Goal: Information Seeking & Learning: Learn about a topic

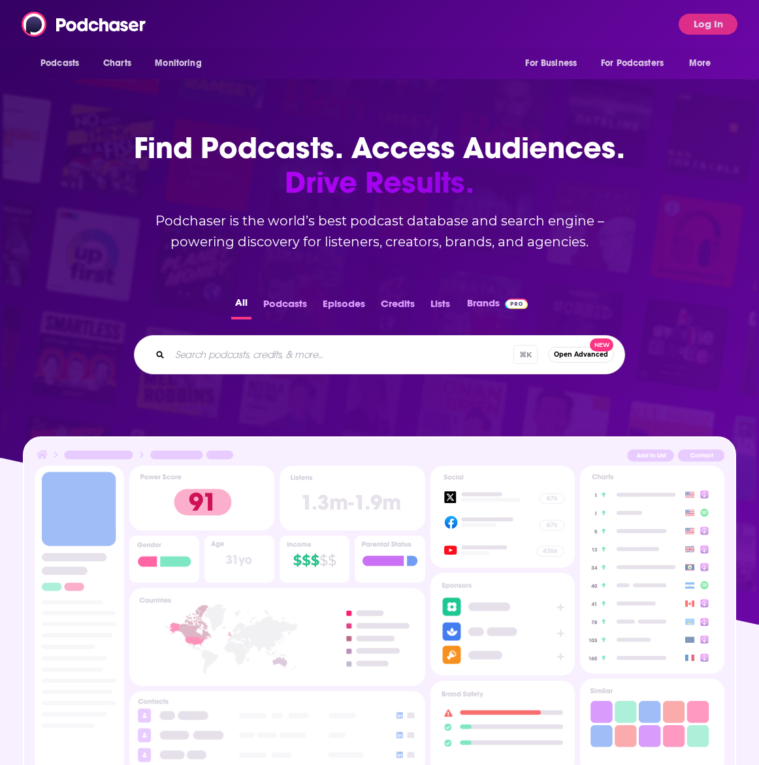
click at [296, 354] on input "Search podcasts, credits, & more..." at bounding box center [342, 354] width 344 height 21
type input "[DATE] has spoken"
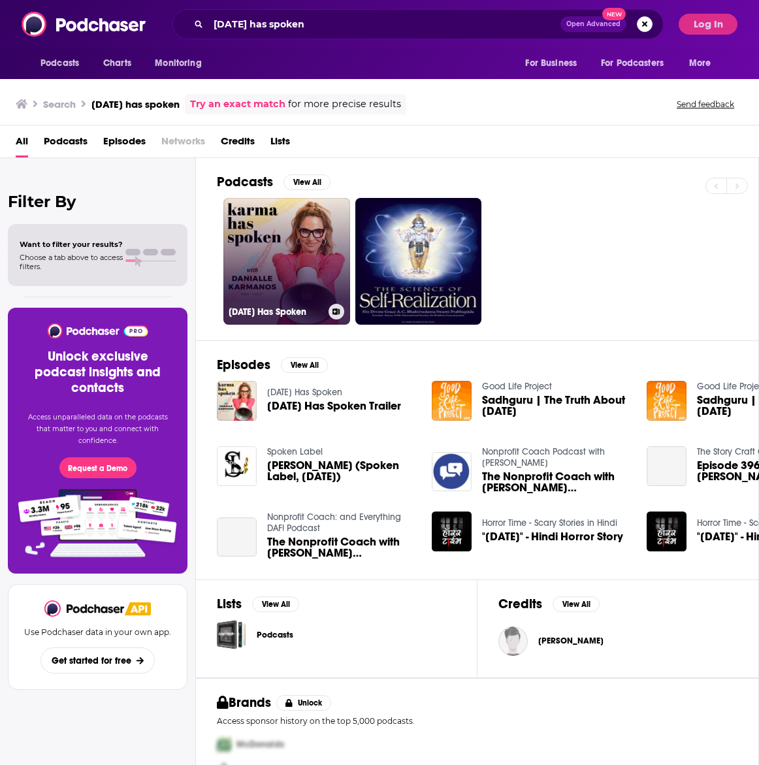
click at [320, 250] on link "[DATE] Has Spoken" at bounding box center [286, 261] width 127 height 127
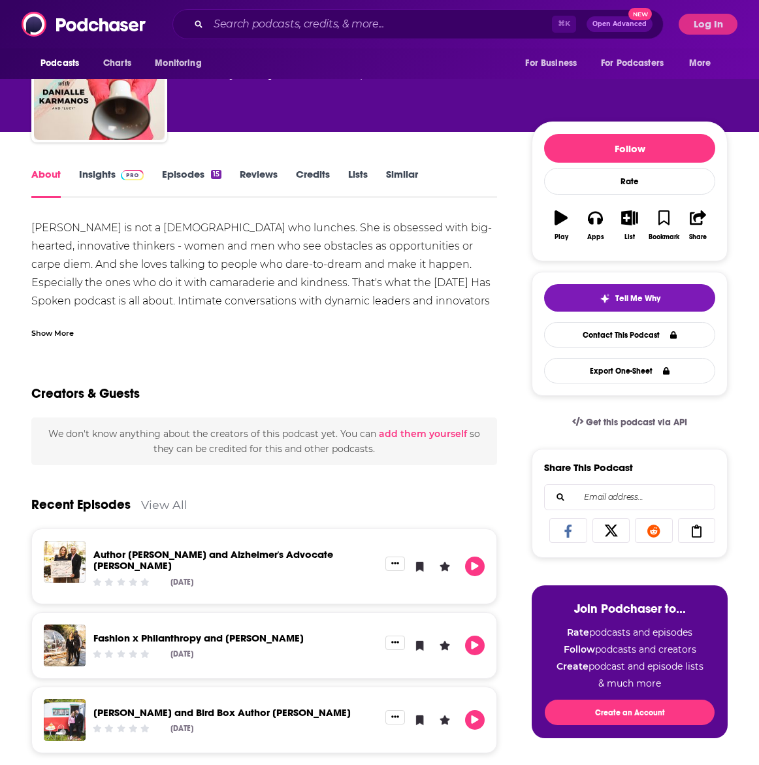
scroll to position [84, 0]
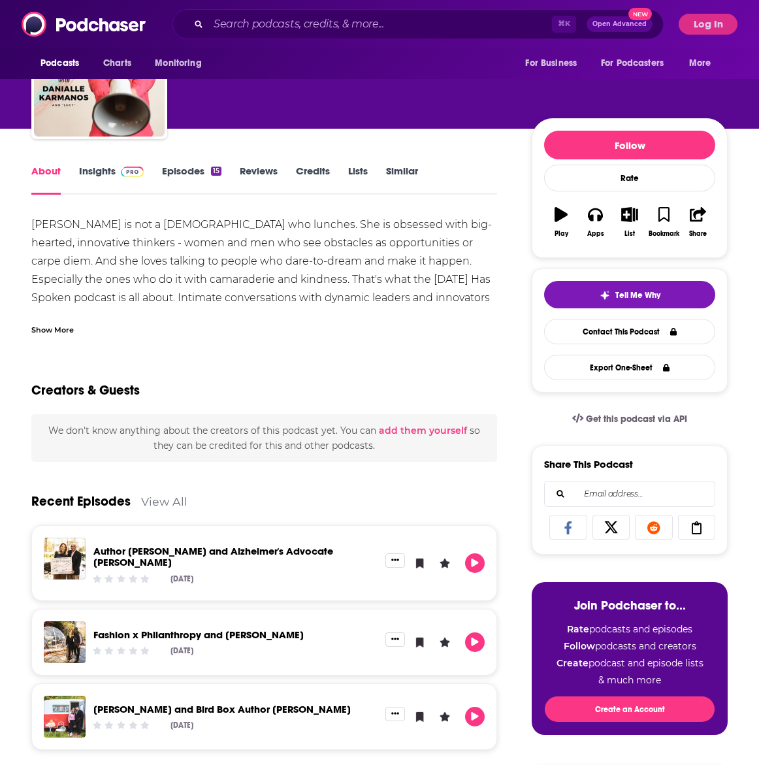
click at [111, 176] on link "Insights" at bounding box center [111, 180] width 65 height 30
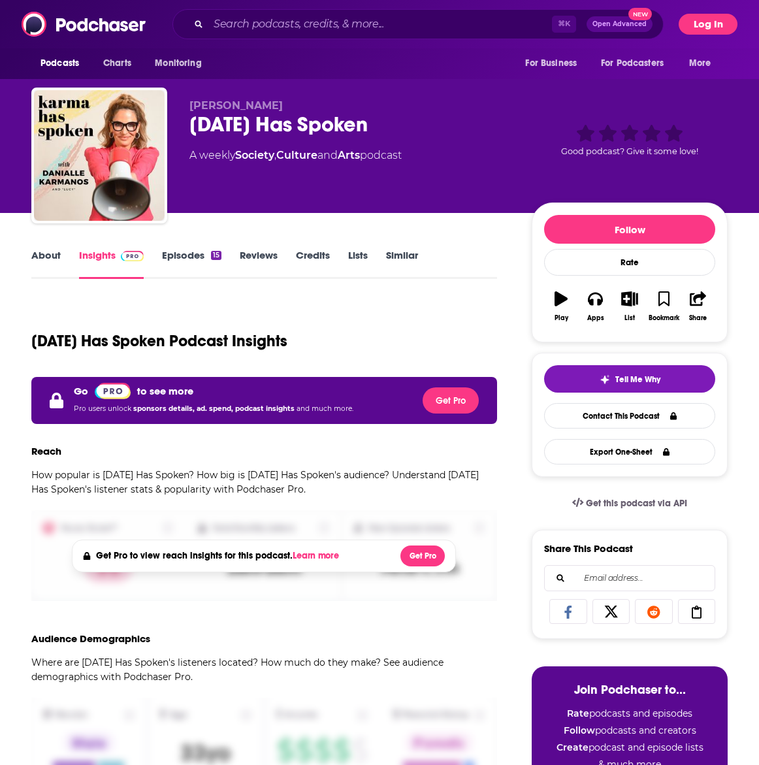
click at [695, 14] on button "Log In" at bounding box center [708, 24] width 59 height 21
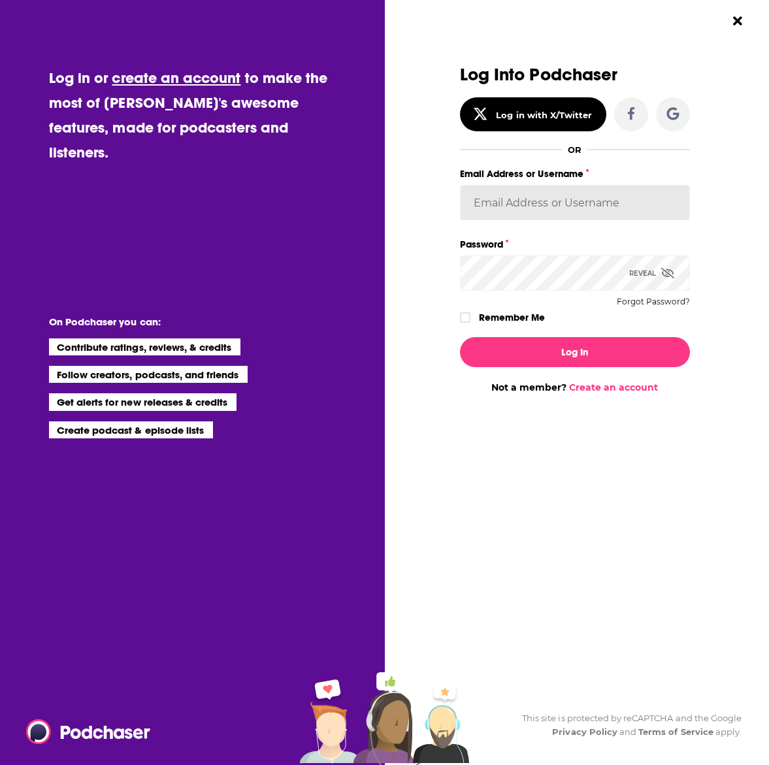
click at [498, 212] on input "Email Address or Username" at bounding box center [575, 202] width 230 height 35
type input "[EMAIL_ADDRESS][PERSON_NAME][DOMAIN_NAME]"
click at [690, 255] on div "Dialog" at bounding box center [690, 255] width 0 height 0
click at [690, 185] on div "Dialog" at bounding box center [690, 185] width 0 height 0
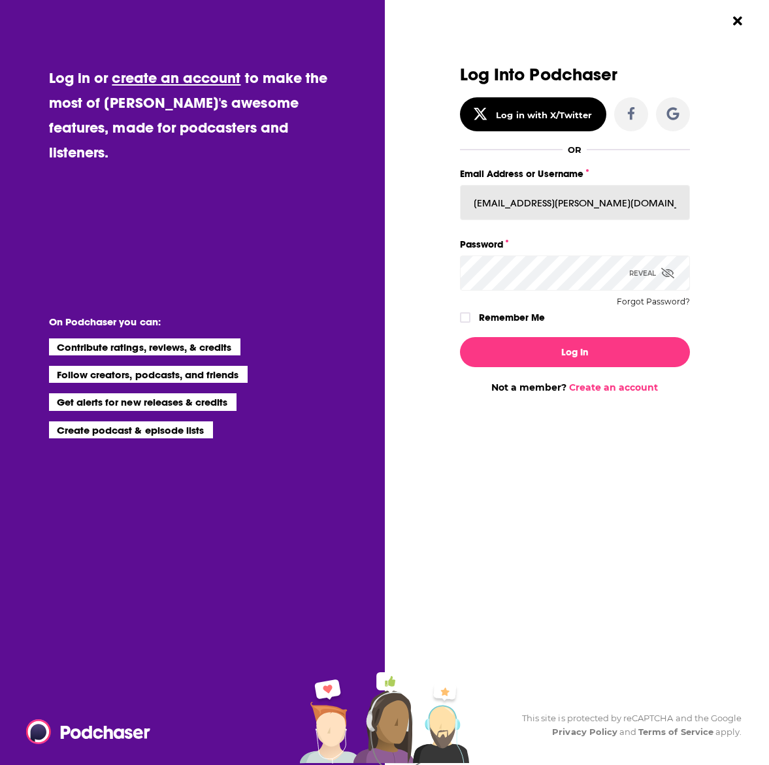
click at [690, 255] on div "Dialog" at bounding box center [690, 255] width 0 height 0
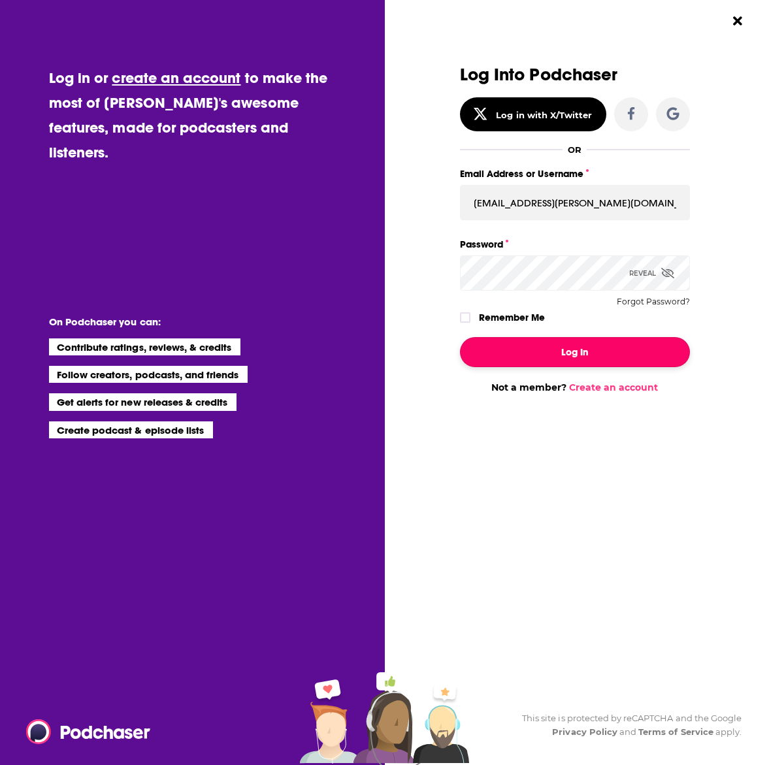
click at [584, 348] on button "Log In" at bounding box center [575, 352] width 230 height 30
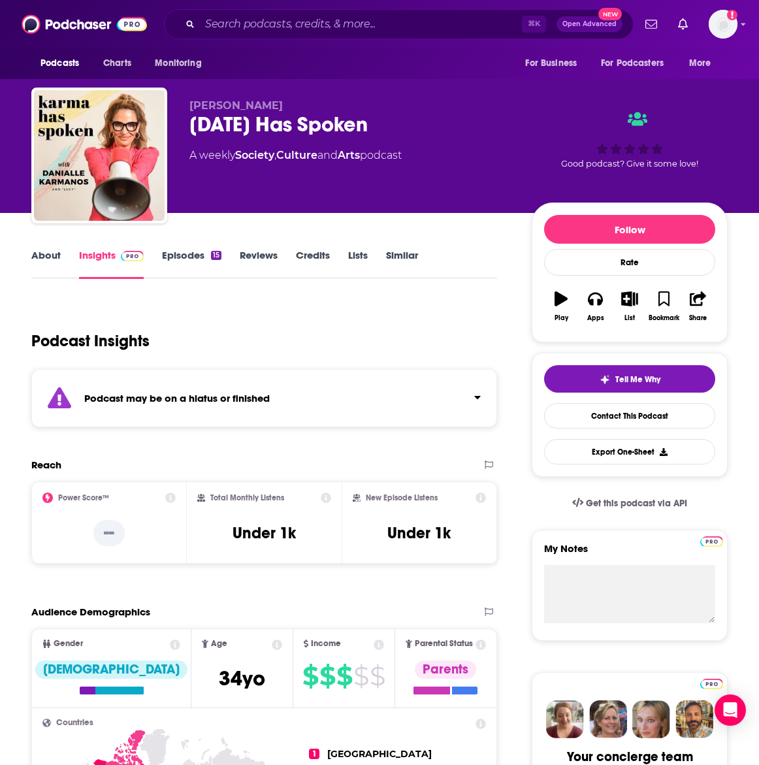
click at [210, 314] on div "Podcast Insights" at bounding box center [258, 333] width 455 height 67
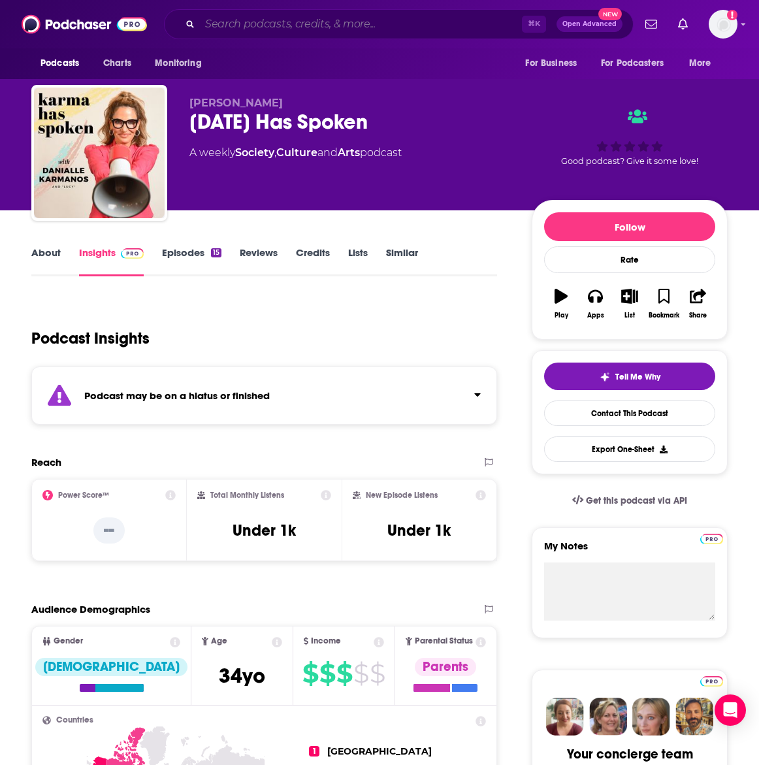
click at [278, 21] on input "Search podcasts, credits, & more..." at bounding box center [361, 24] width 322 height 21
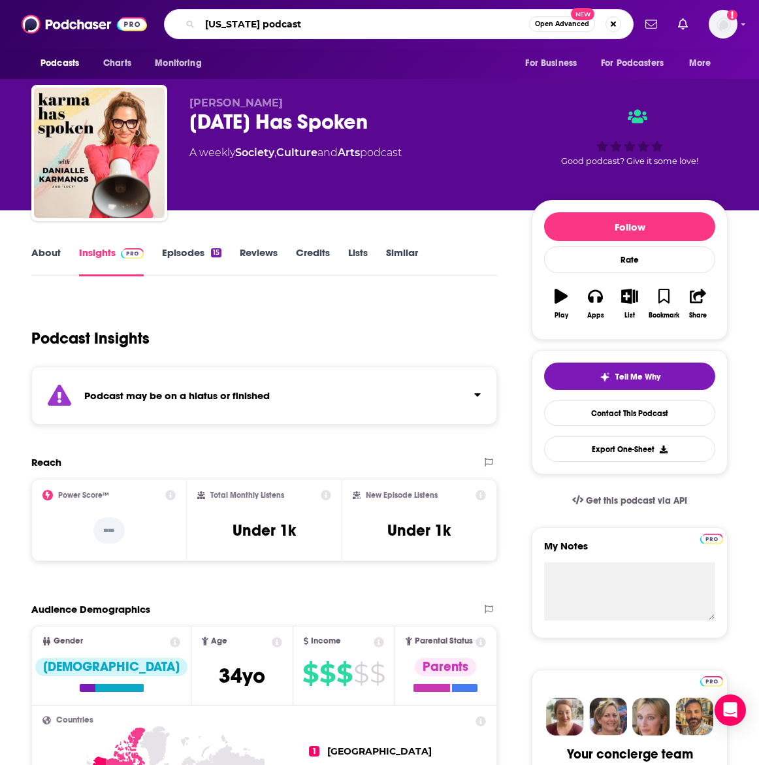
type input "[US_STATE] podcasts"
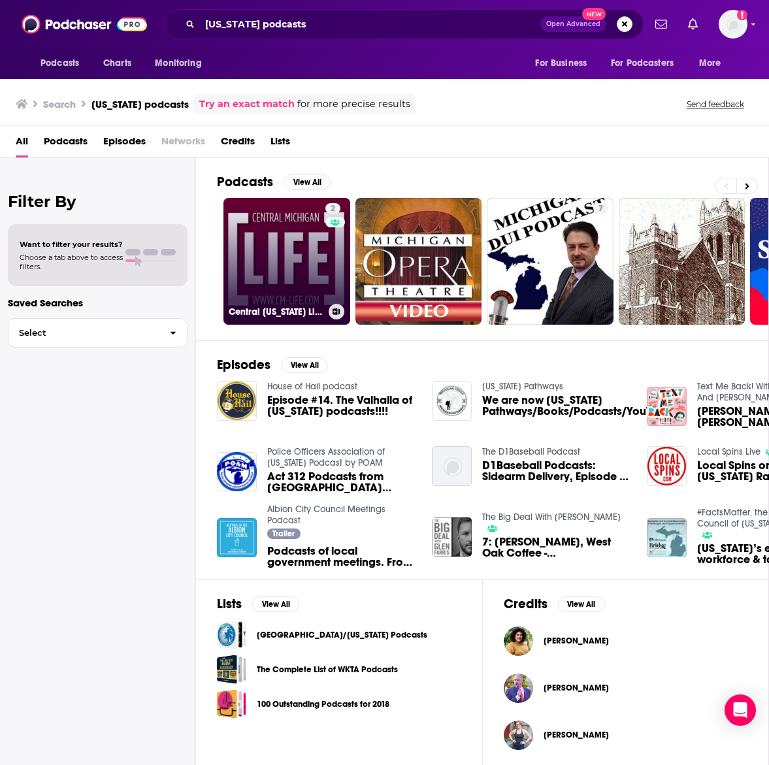
click at [291, 239] on link "2 Central [US_STATE] Life Podcasts" at bounding box center [286, 261] width 127 height 127
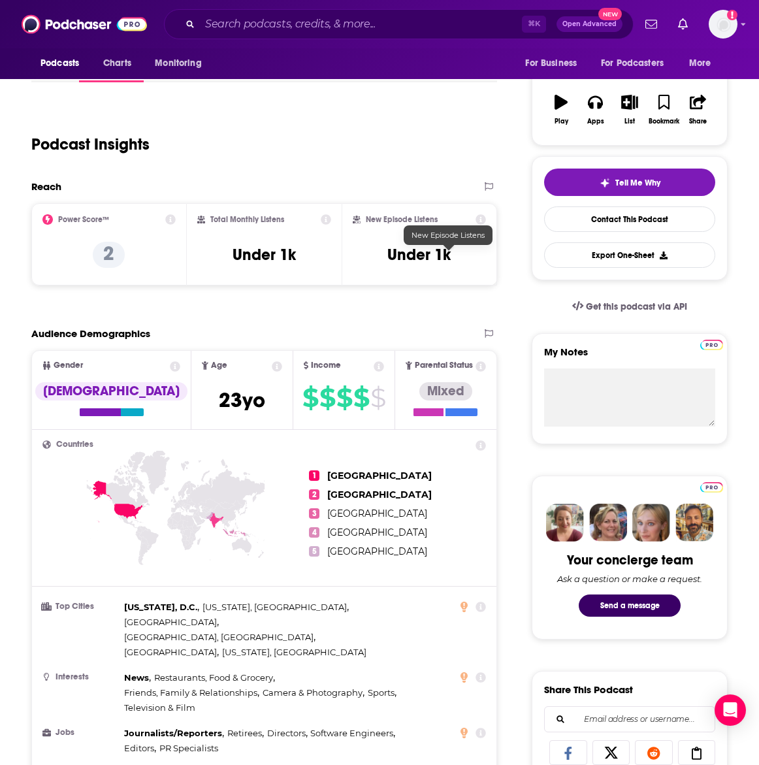
scroll to position [299, 0]
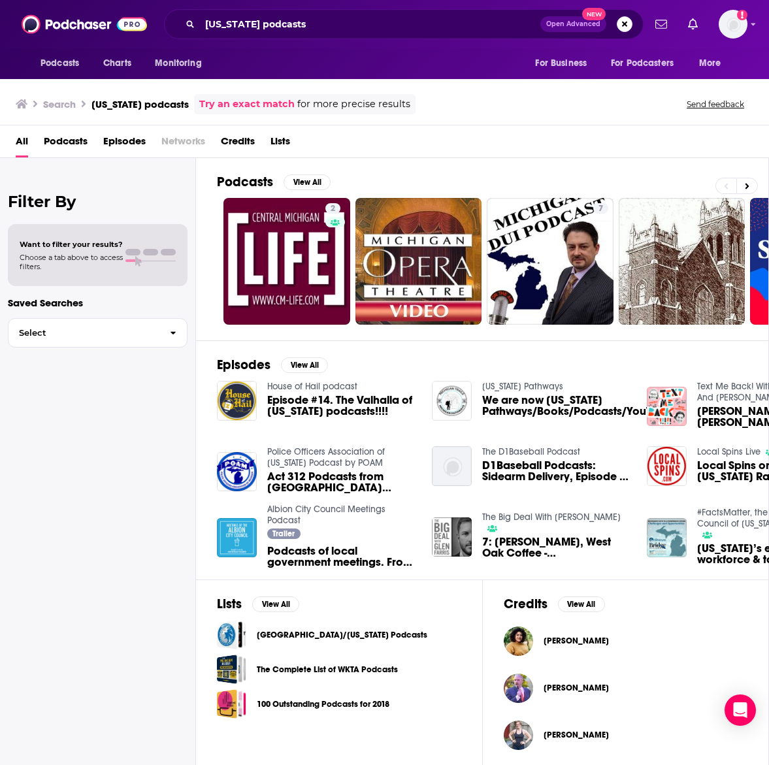
scroll to position [3, 0]
